Goal: Transaction & Acquisition: Purchase product/service

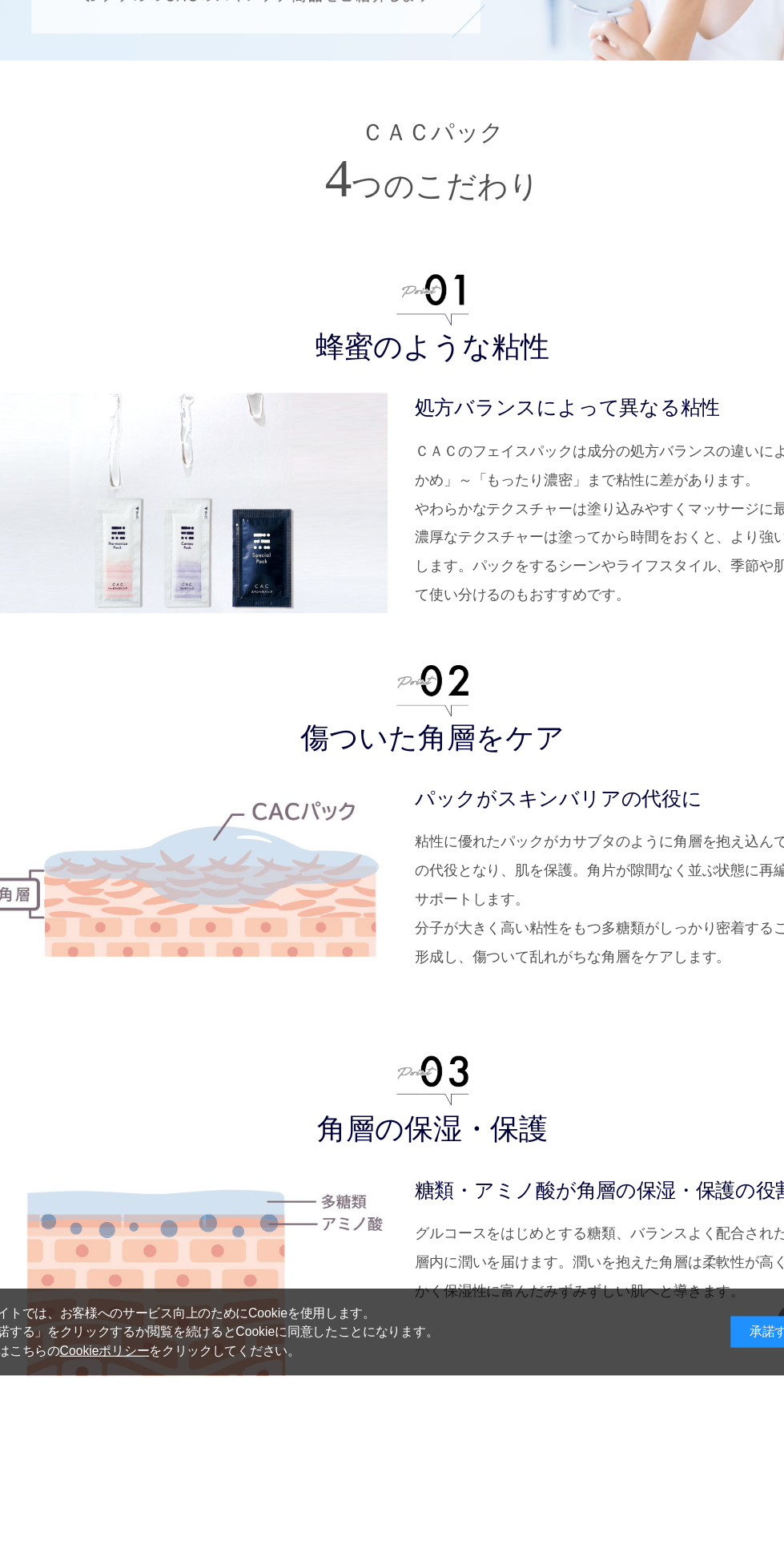
scroll to position [3081, 0]
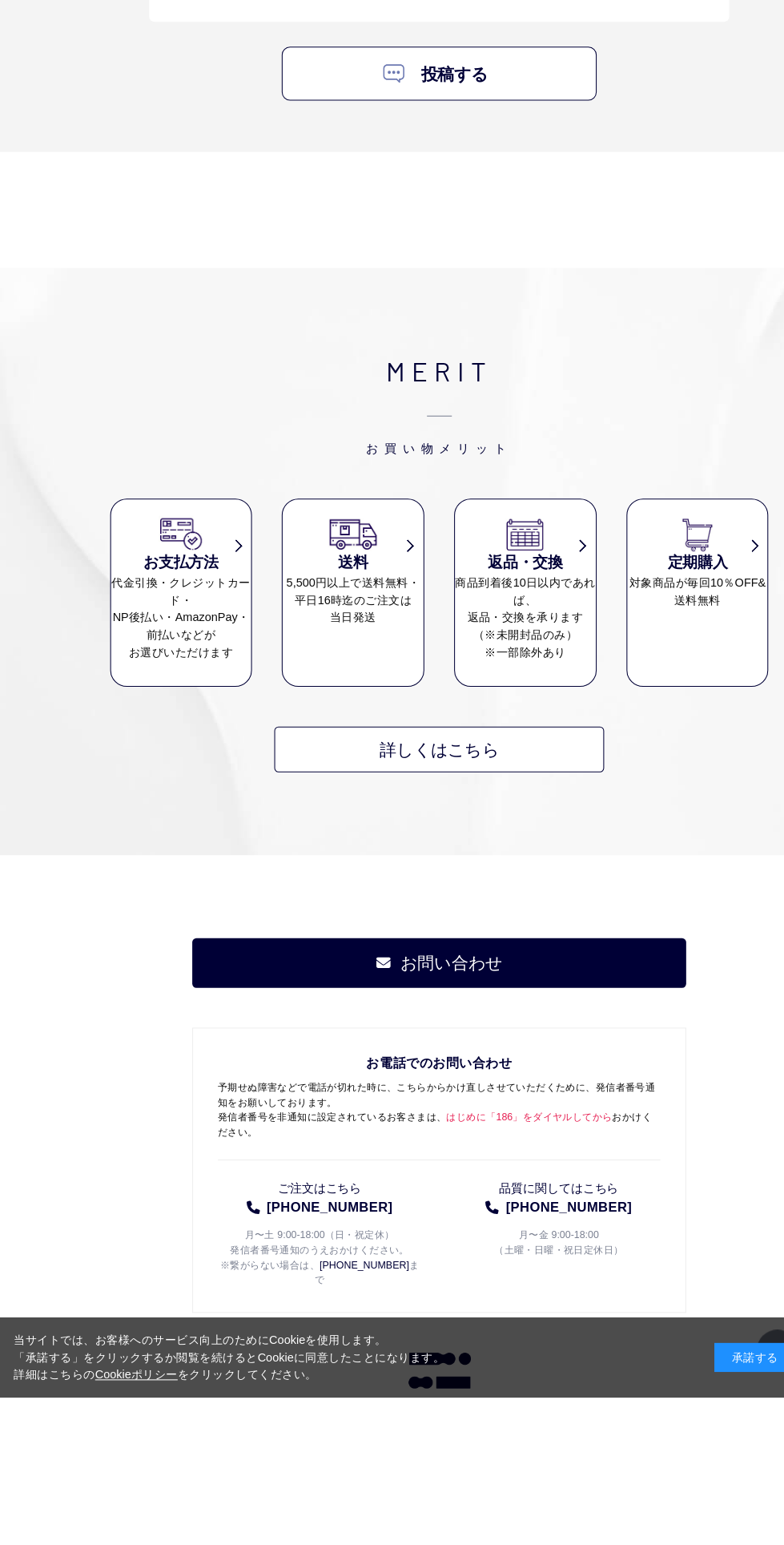
scroll to position [7533, 0]
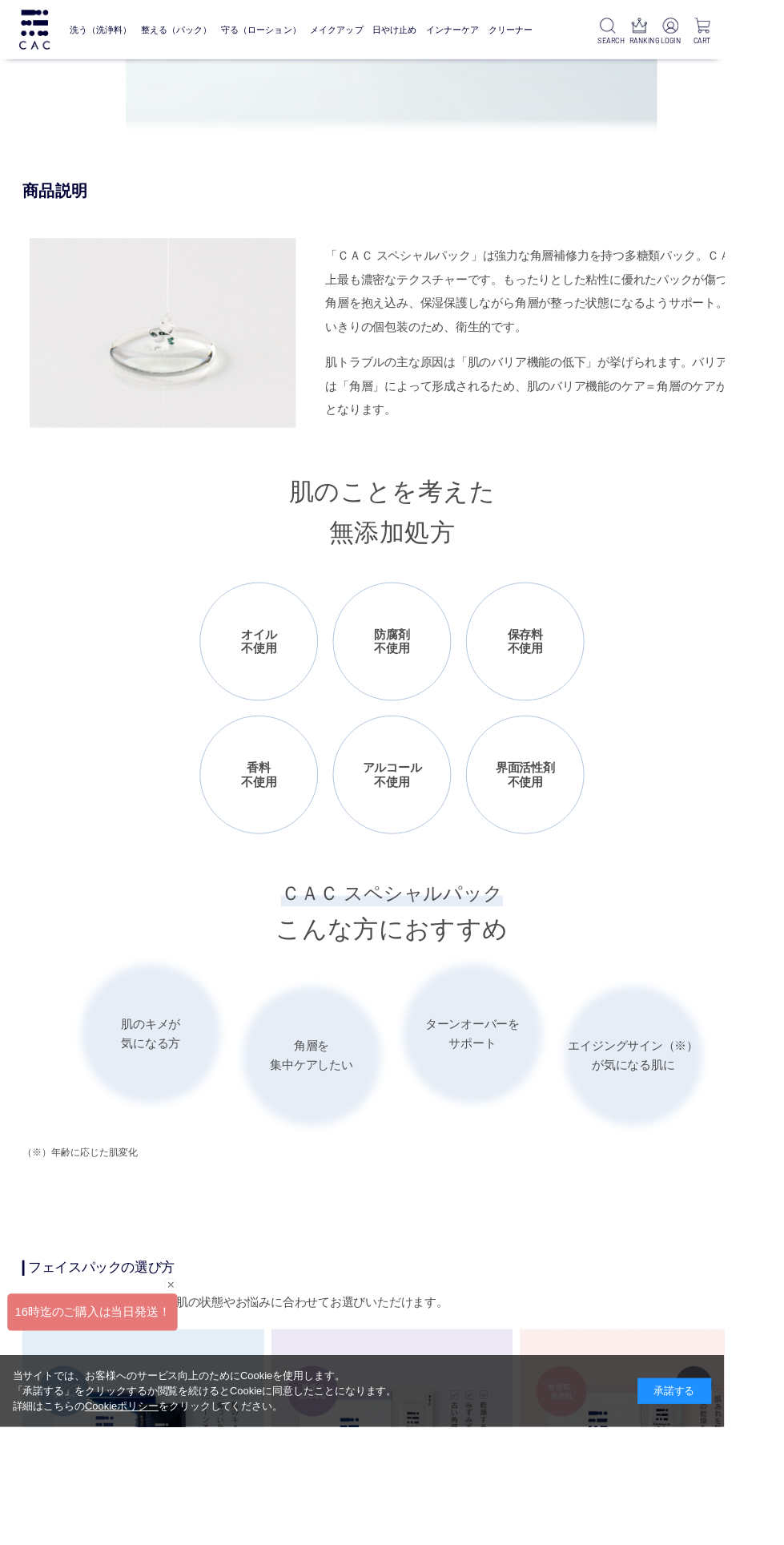
scroll to position [1822, 0]
